Goal: Information Seeking & Learning: Learn about a topic

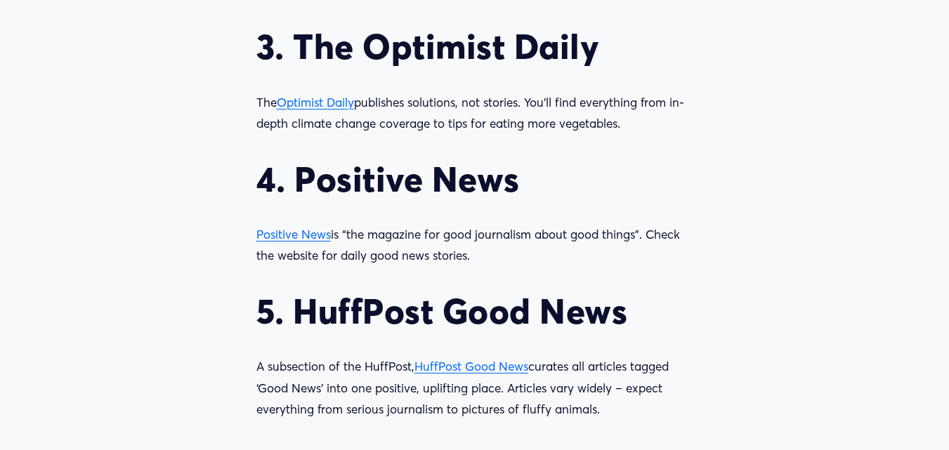
scroll to position [1588, 0]
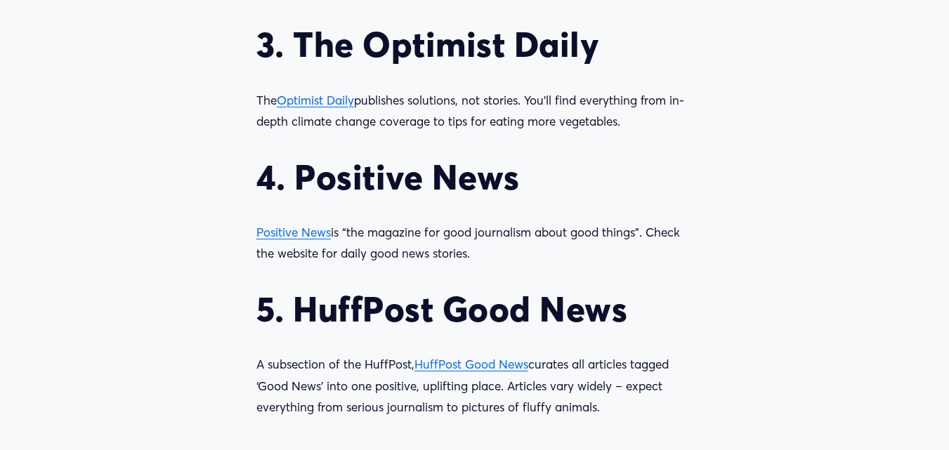
click at [294, 240] on span "Positive News" at bounding box center [293, 232] width 74 height 15
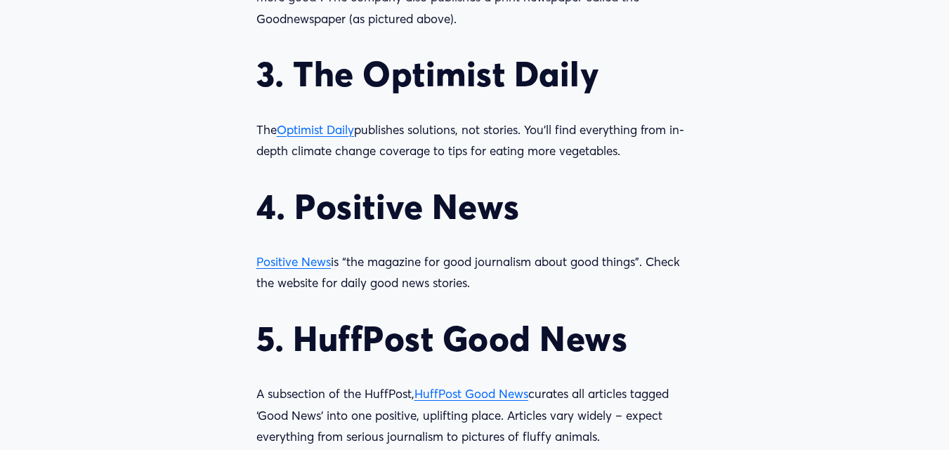
scroll to position [1565, 0]
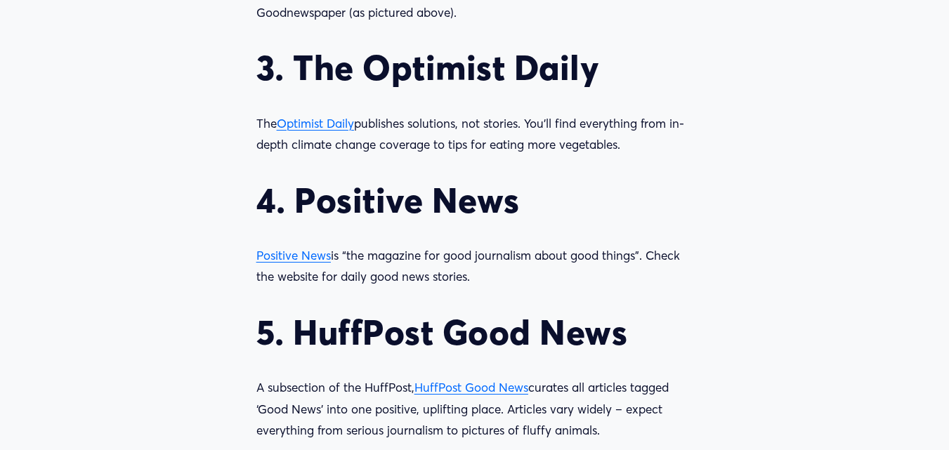
click at [285, 263] on span "Positive News" at bounding box center [293, 255] width 74 height 15
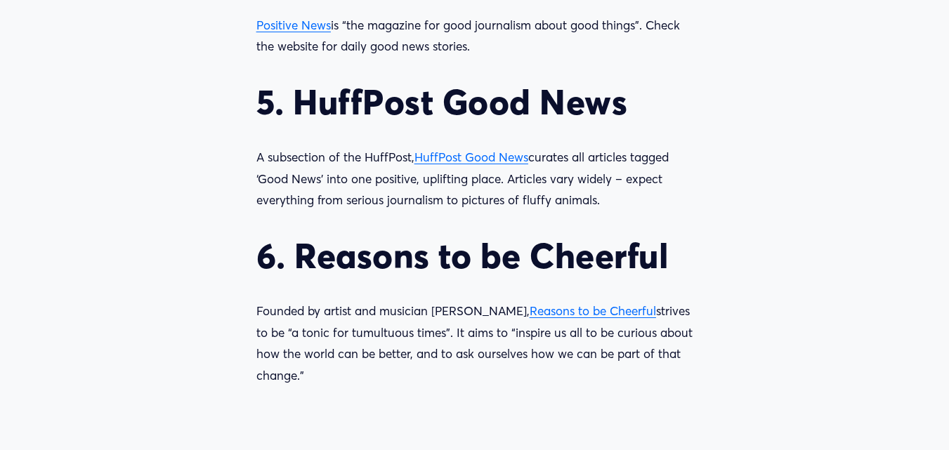
scroll to position [1804, 0]
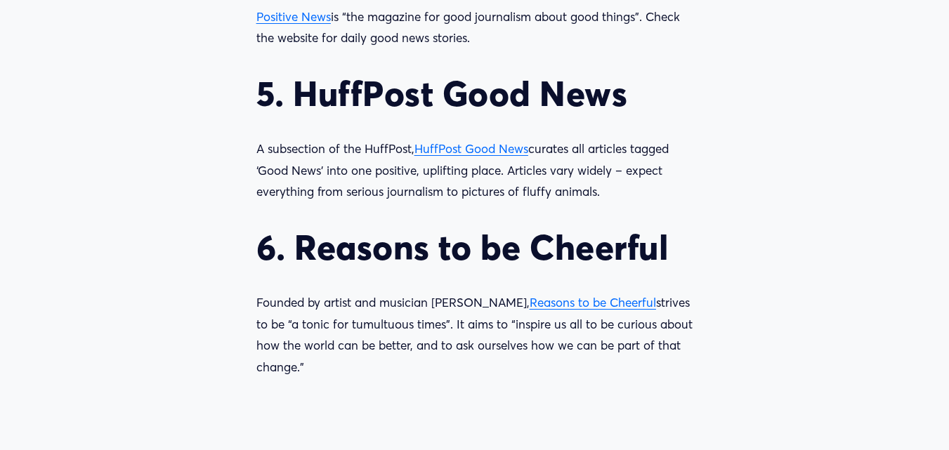
click at [469, 156] on span "HuffPost Good News" at bounding box center [472, 148] width 114 height 15
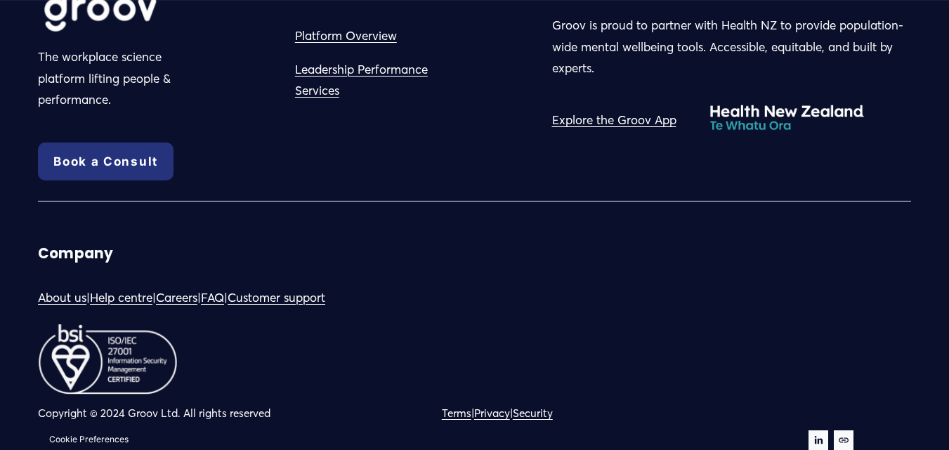
scroll to position [3192, 0]
